Goal: Transaction & Acquisition: Register for event/course

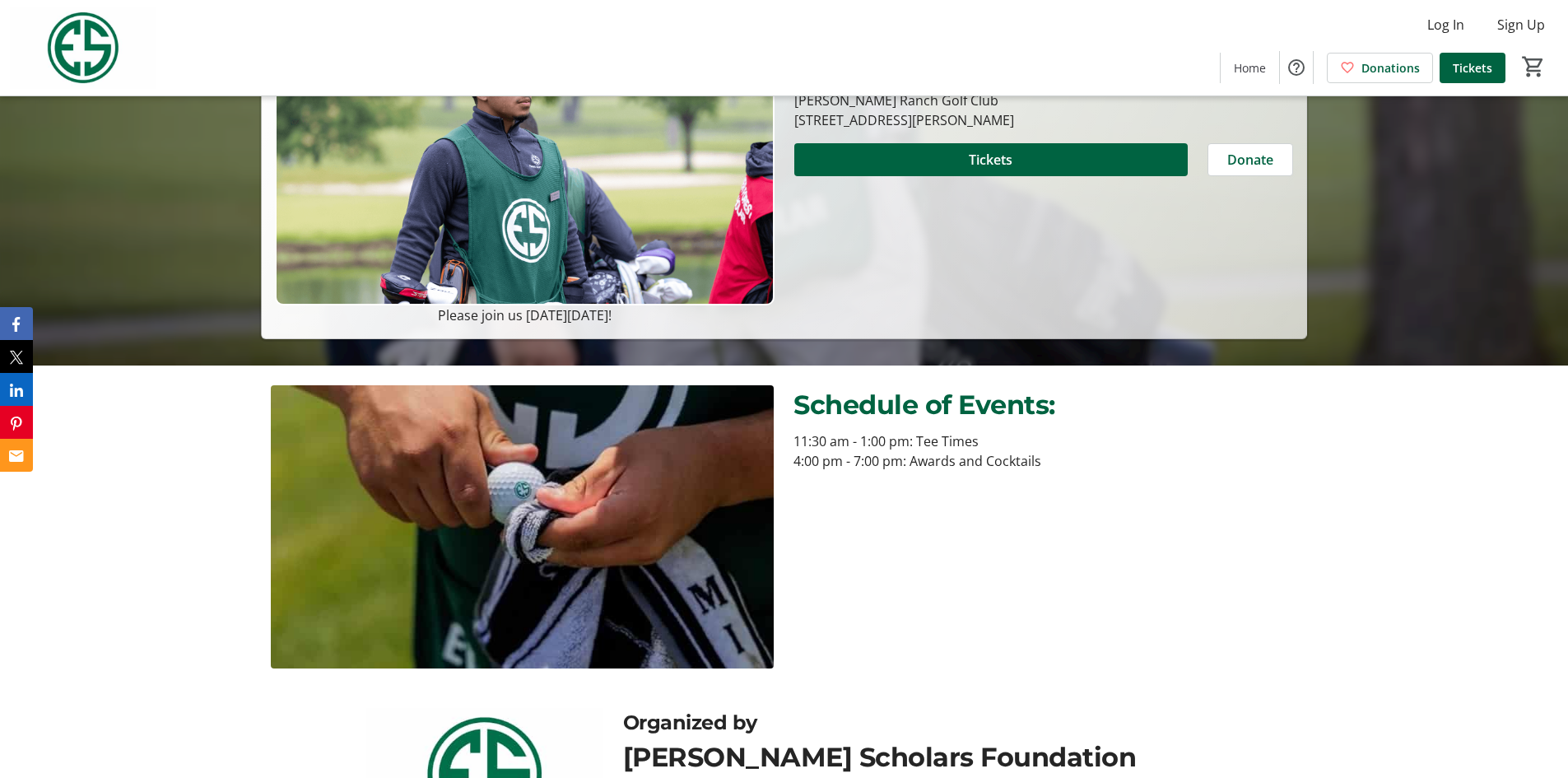
scroll to position [137, 0]
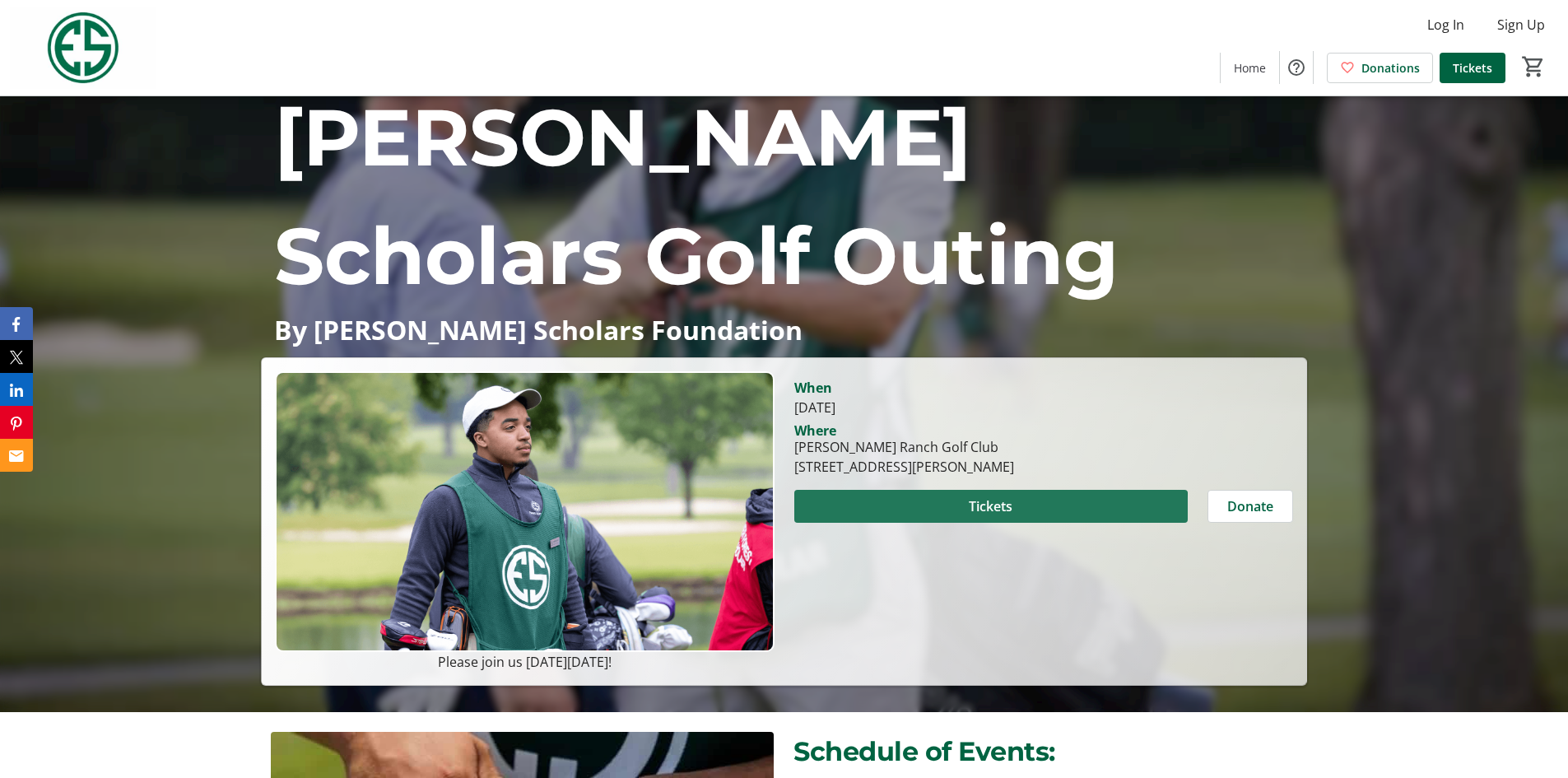
click at [956, 517] on span at bounding box center [990, 505] width 393 height 39
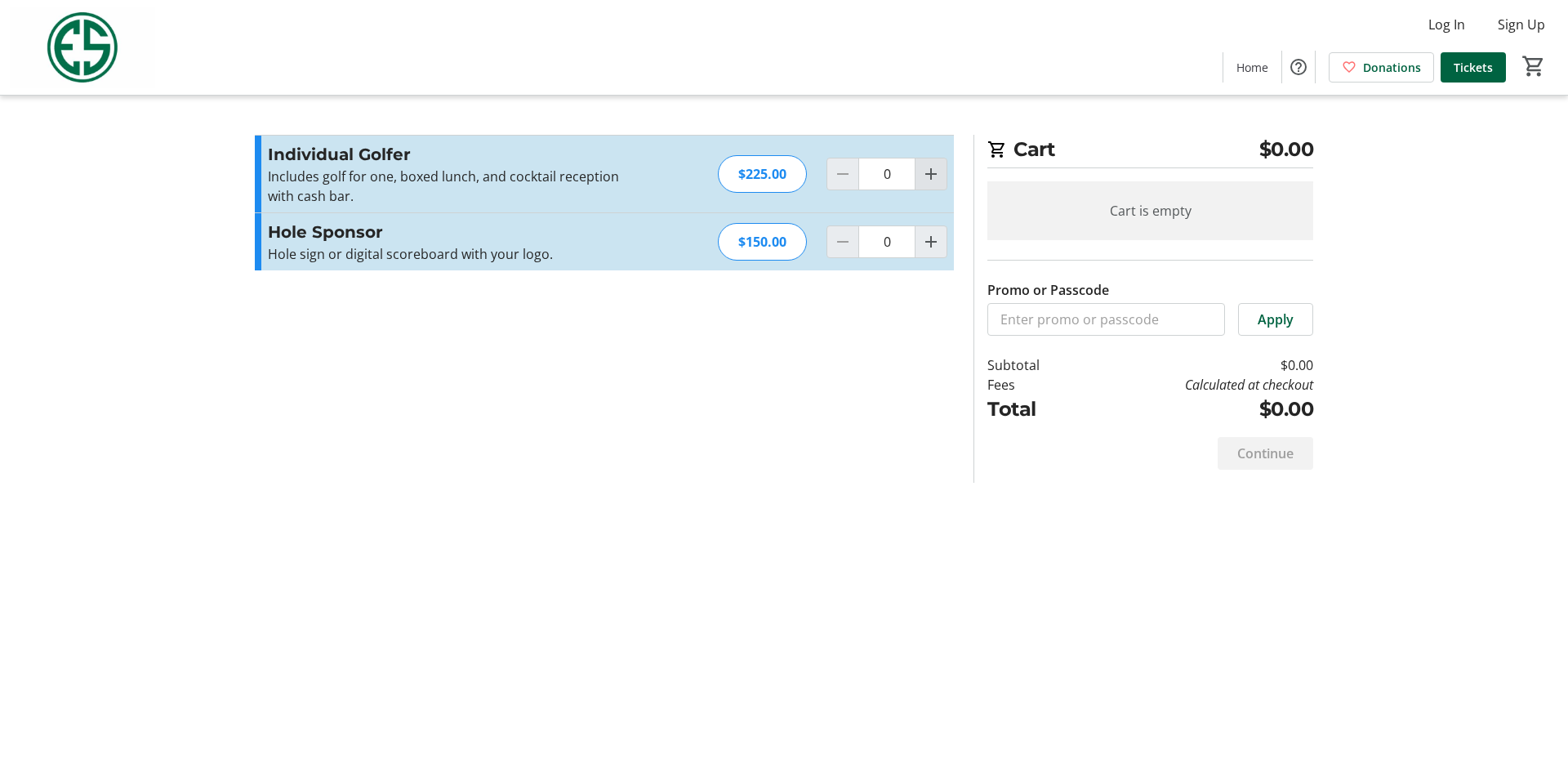
click at [928, 178] on mat-icon "Increment by one" at bounding box center [931, 174] width 20 height 20
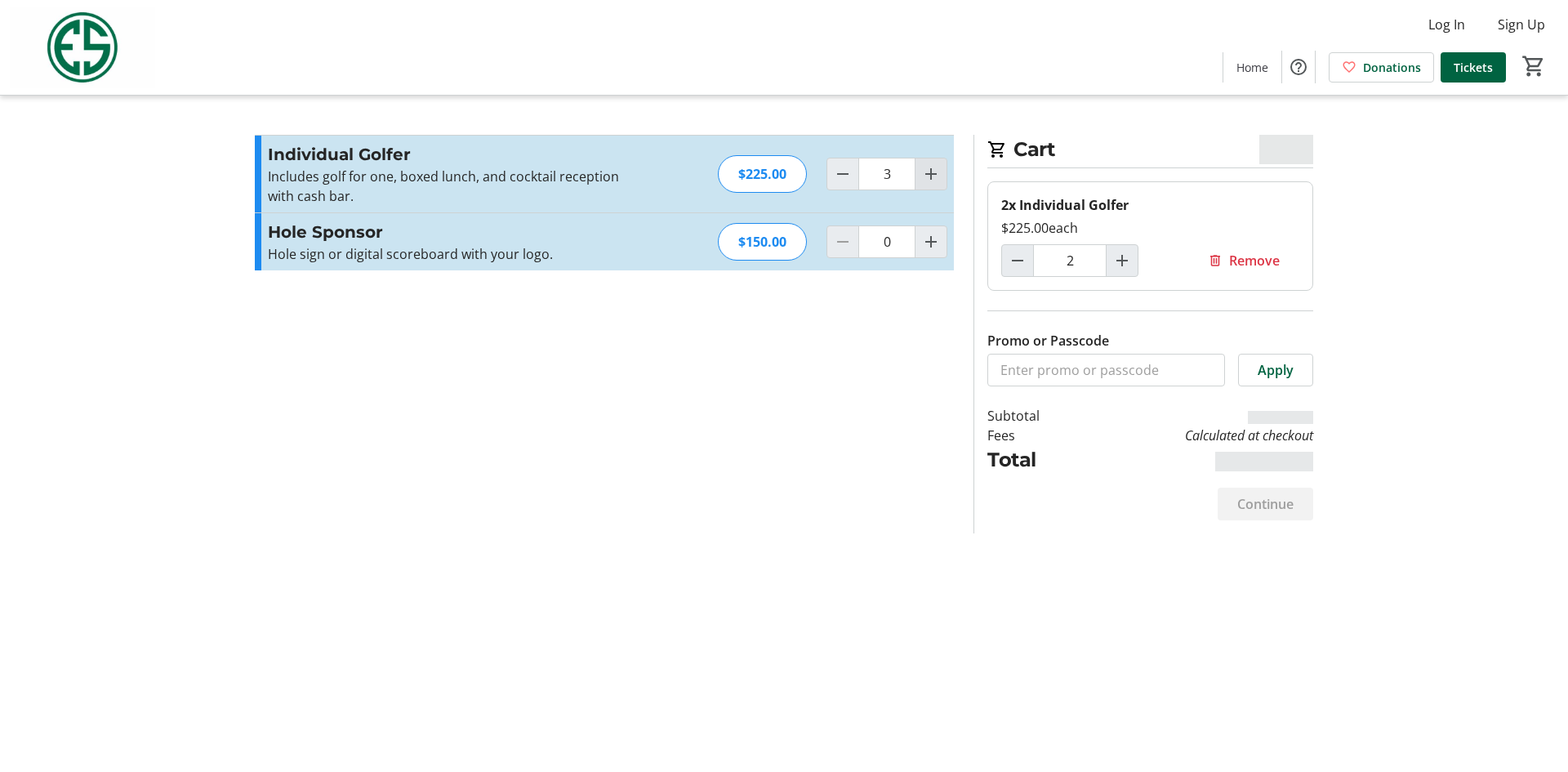
click at [928, 178] on mat-icon "Increment by one" at bounding box center [931, 174] width 20 height 20
type input "4"
click at [928, 244] on mat-icon "Increment by one" at bounding box center [931, 242] width 20 height 20
type input "1"
